Goal: Consume media (video, audio)

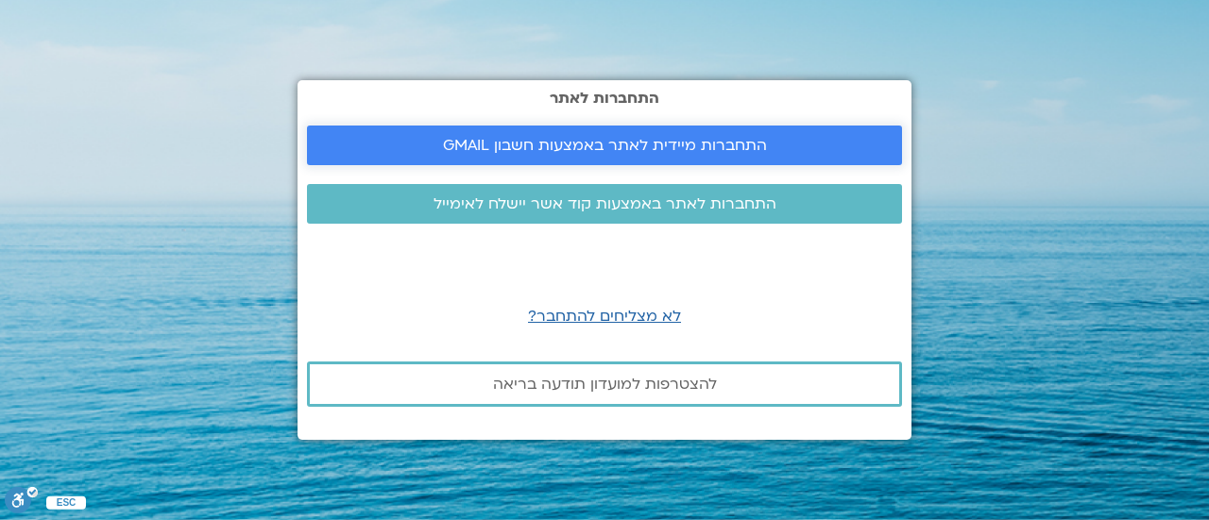
click at [457, 139] on span "התחברות מיידית לאתר באמצעות חשבון GMAIL" at bounding box center [605, 145] width 324 height 17
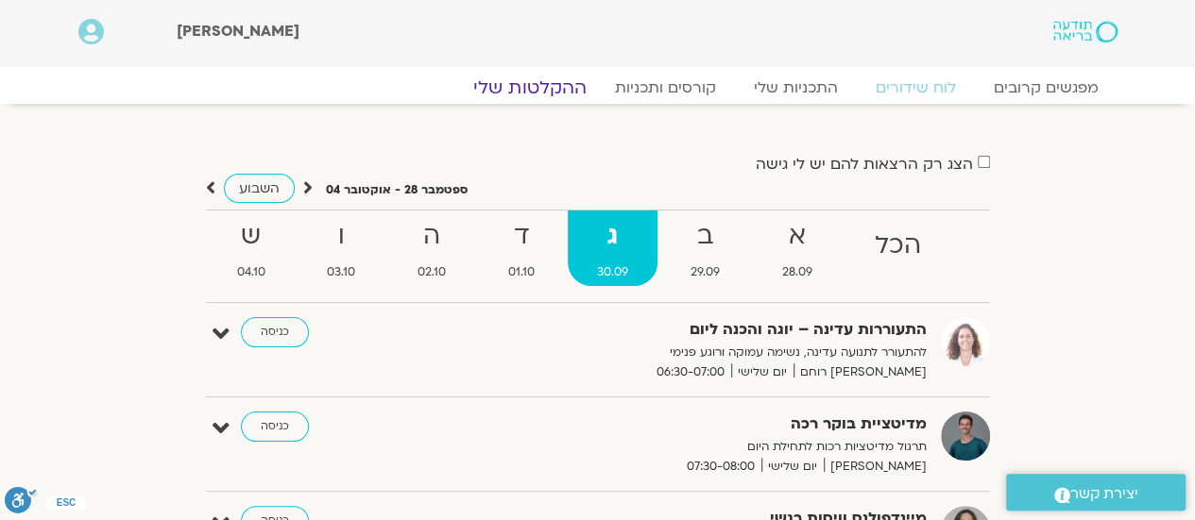
click at [537, 82] on link "ההקלטות שלי" at bounding box center [530, 88] width 159 height 23
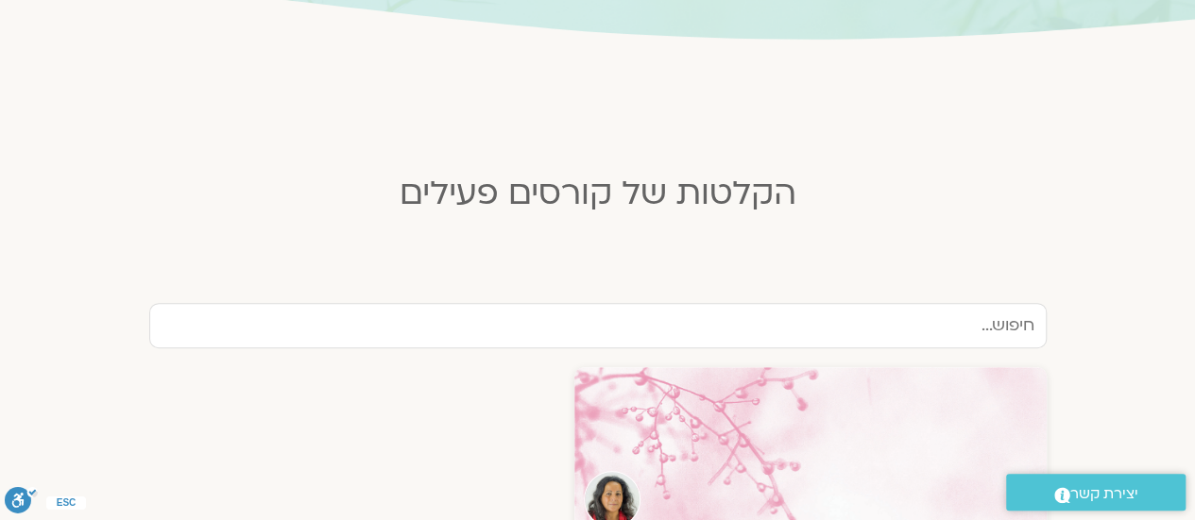
scroll to position [661, 0]
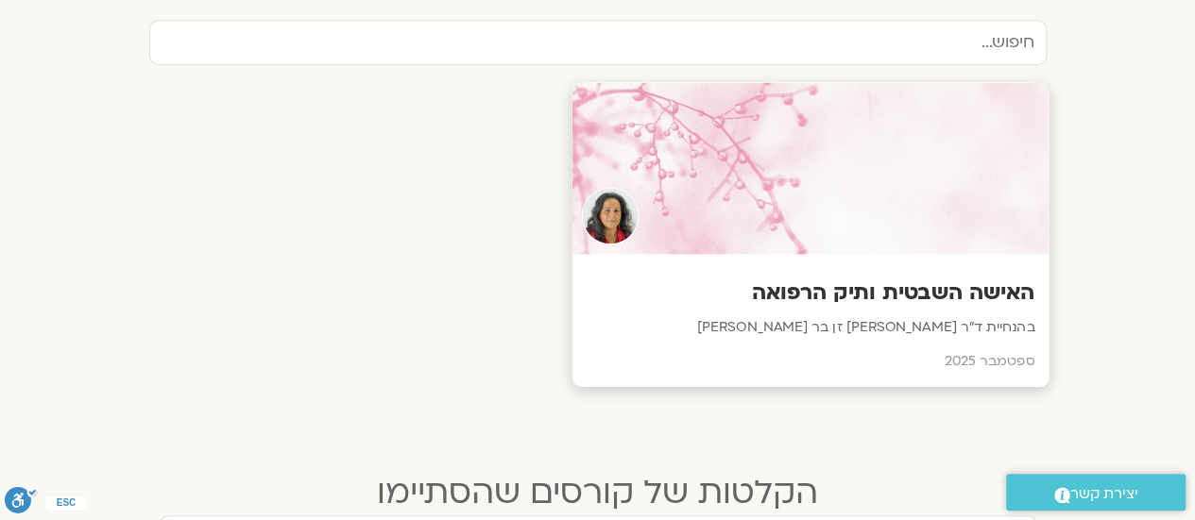
click at [939, 303] on h3 "האישה השבטית ותיק הרפואה" at bounding box center [810, 293] width 449 height 29
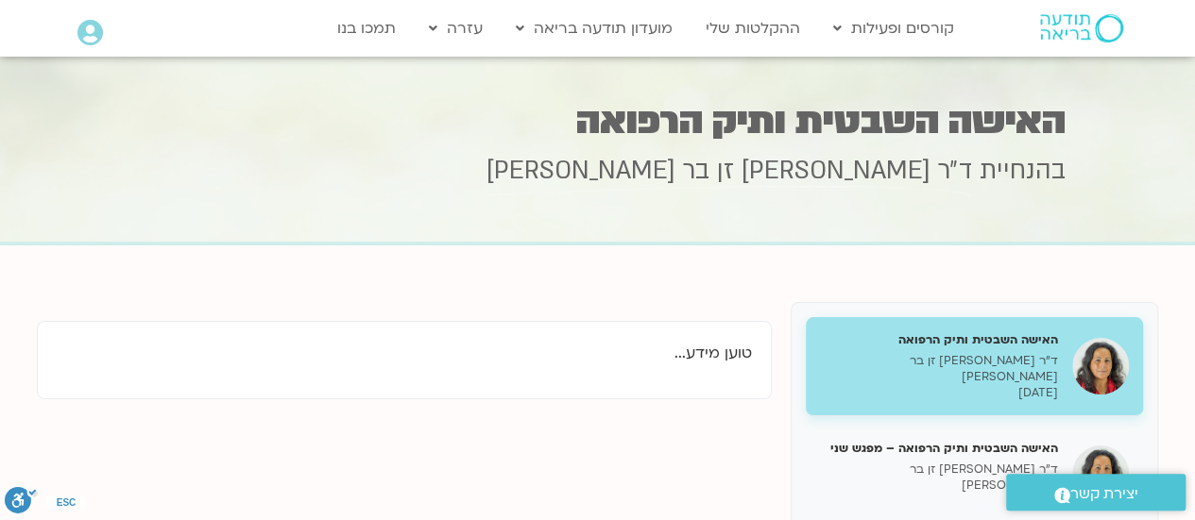
scroll to position [189, 0]
